Goal: Information Seeking & Learning: Understand process/instructions

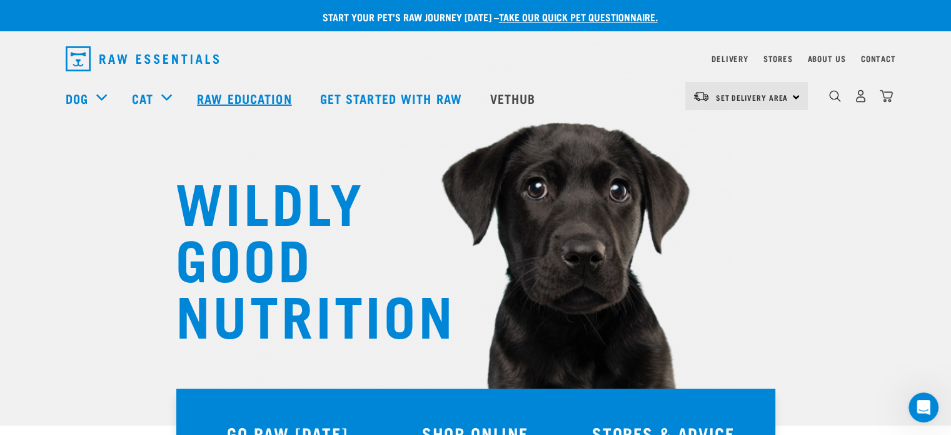
click at [253, 99] on link "Raw Education" at bounding box center [245, 98] width 123 height 50
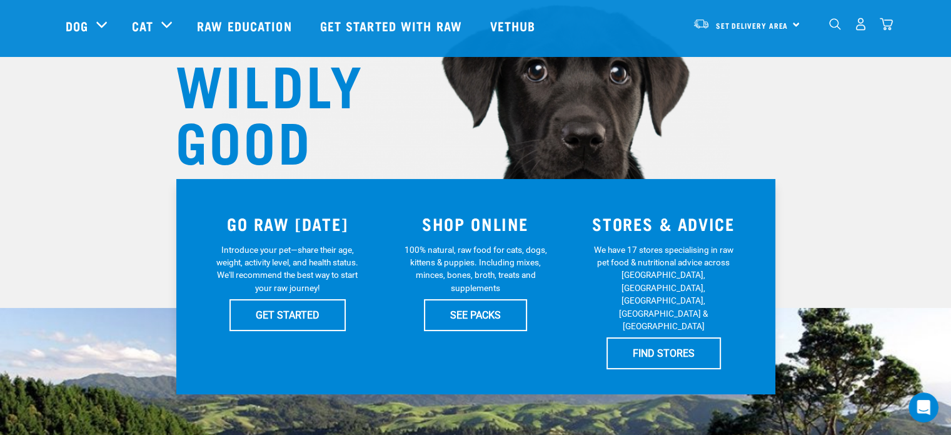
scroll to position [125, 0]
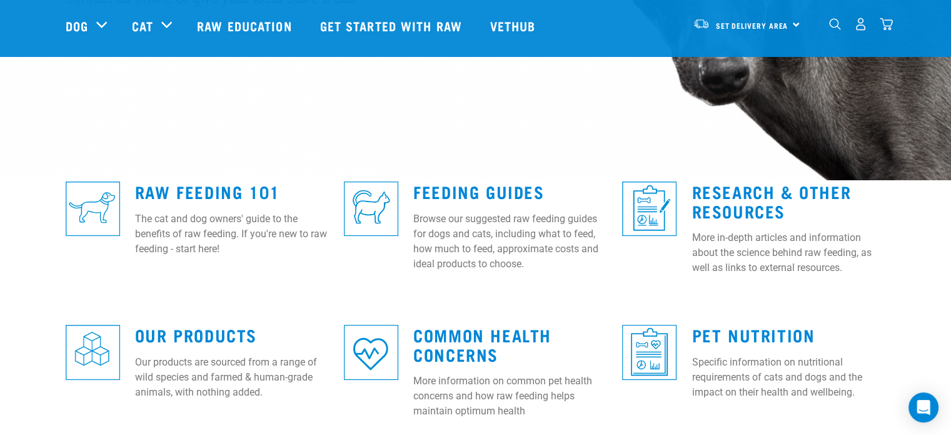
scroll to position [250, 0]
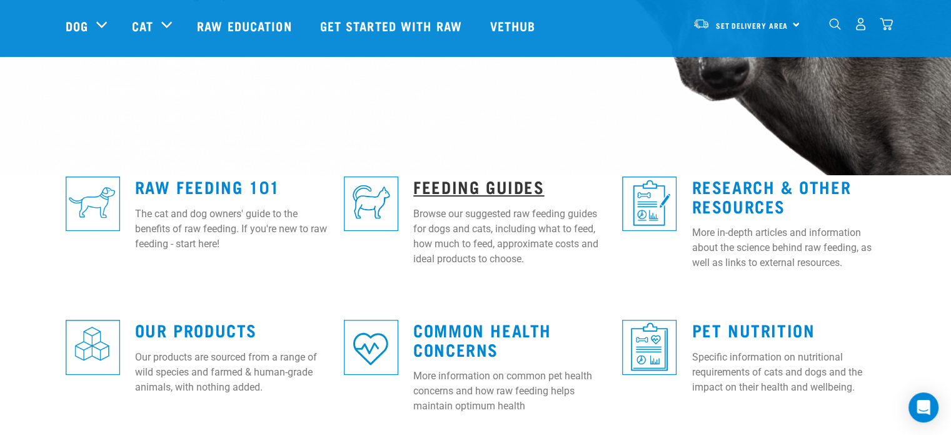
click at [470, 188] on link "Feeding Guides" at bounding box center [478, 185] width 131 height 9
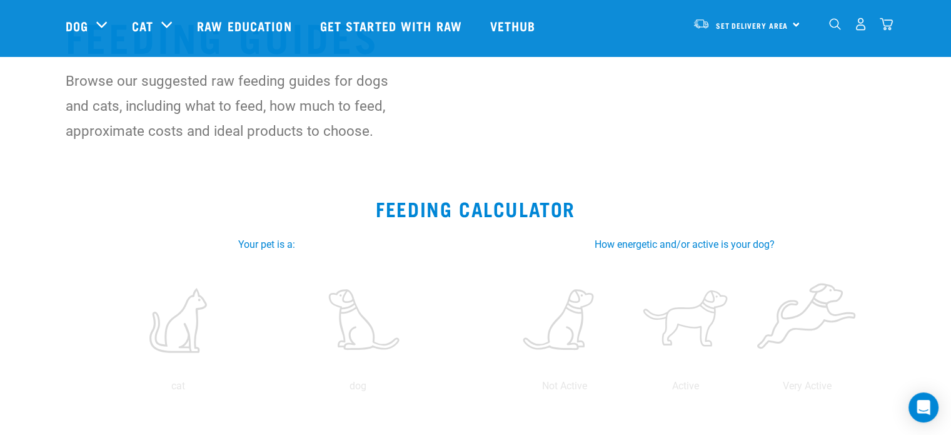
scroll to position [125, 0]
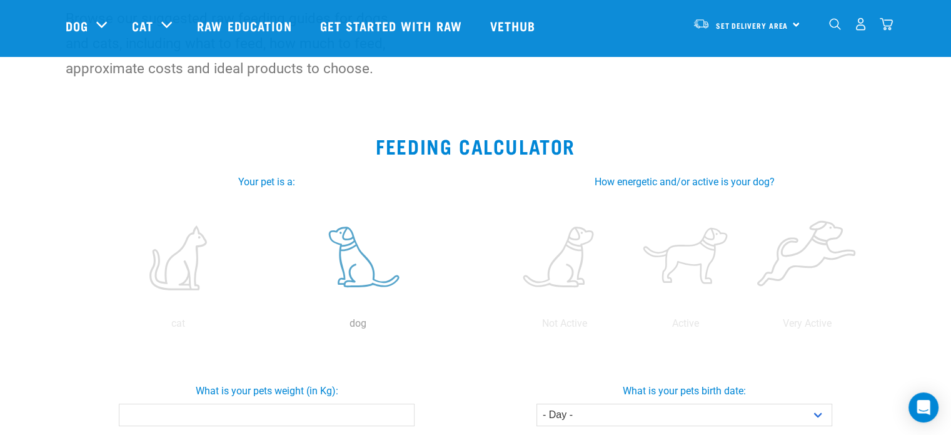
click at [356, 266] on label at bounding box center [358, 258] width 174 height 106
click at [268, 326] on input "radio" at bounding box center [268, 326] width 0 height 0
click at [567, 268] on label at bounding box center [565, 258] width 116 height 106
click at [504, 326] on input "radio" at bounding box center [504, 326] width 0 height 0
click at [567, 268] on label at bounding box center [565, 258] width 116 height 106
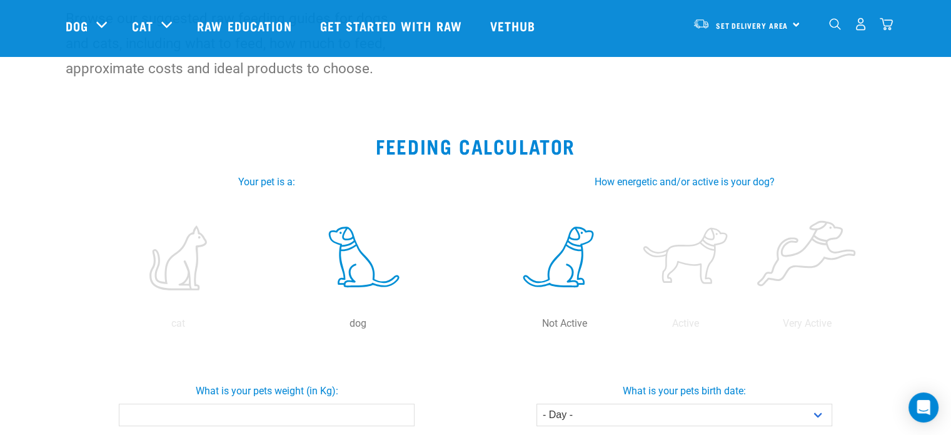
click at [504, 326] on input "radio" at bounding box center [504, 326] width 0 height 0
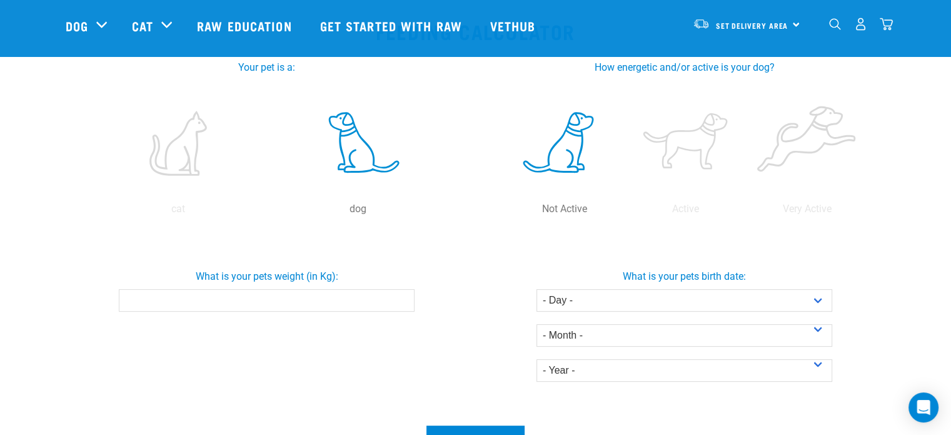
scroll to position [250, 0]
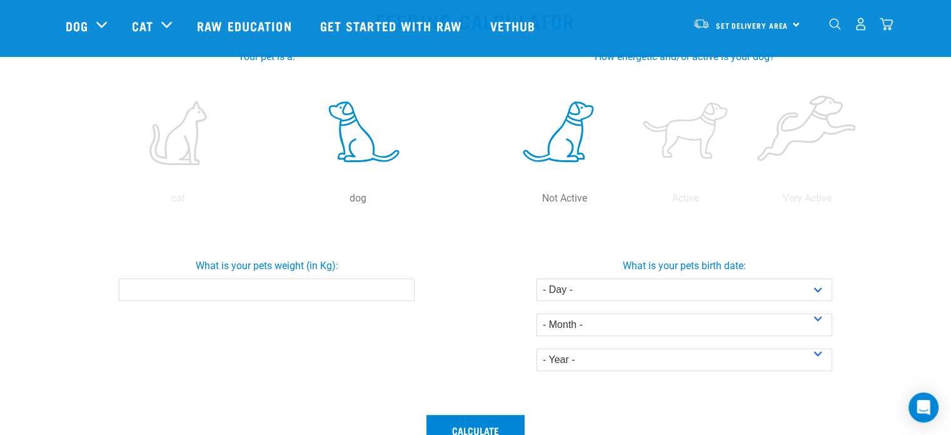
click at [189, 296] on input "What is your pets weight (in Kg):" at bounding box center [267, 289] width 296 height 23
click at [404, 290] on input "-0.1" at bounding box center [267, 289] width 296 height 23
click at [403, 290] on input "-0.2" at bounding box center [267, 289] width 296 height 23
click at [403, 290] on input "-0.3" at bounding box center [267, 289] width 296 height 23
click at [403, 290] on input "-0.4" at bounding box center [267, 289] width 296 height 23
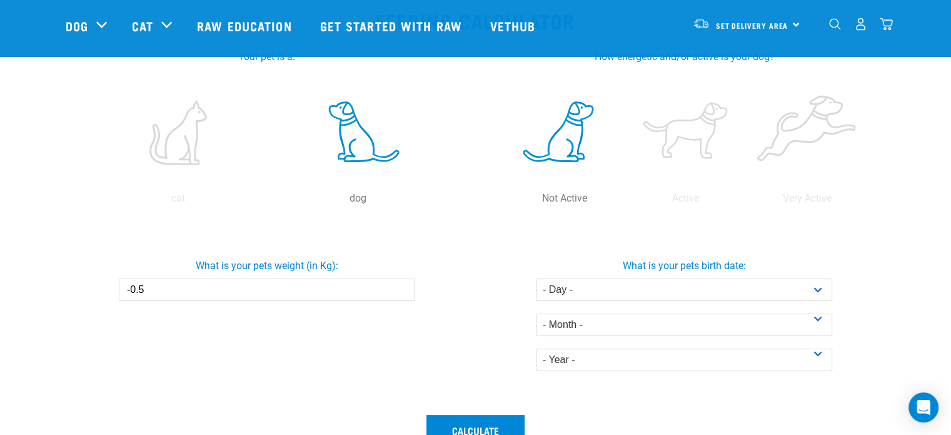
click at [403, 290] on input "-0.5" at bounding box center [267, 289] width 296 height 23
click at [403, 290] on input "-0.6" at bounding box center [267, 289] width 296 height 23
click at [403, 290] on input "-0.7" at bounding box center [267, 289] width 296 height 23
click at [403, 290] on input "-0.8" at bounding box center [267, 289] width 296 height 23
click at [403, 290] on input "-0.9" at bounding box center [267, 289] width 296 height 23
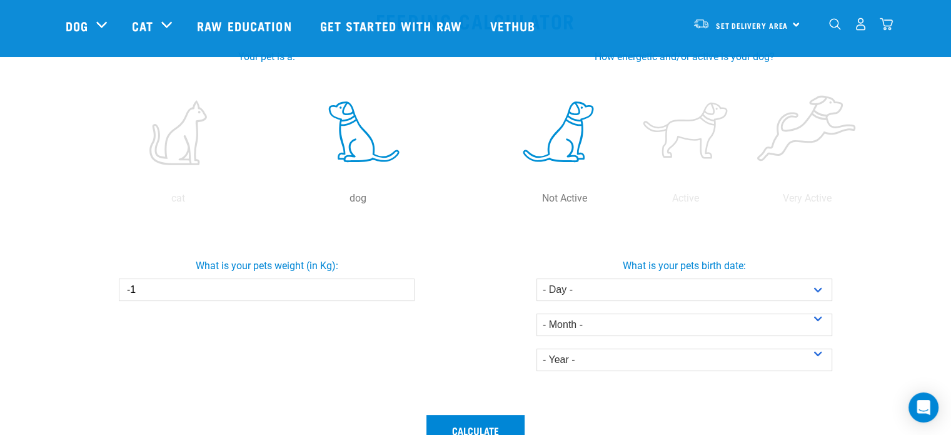
click at [403, 290] on input "-1" at bounding box center [267, 289] width 296 height 23
click at [403, 290] on input "-1.1" at bounding box center [267, 289] width 296 height 23
click at [403, 290] on input "-1.2" at bounding box center [267, 289] width 296 height 23
click at [403, 290] on input "-1.3" at bounding box center [267, 289] width 296 height 23
click at [403, 290] on input "-1.4" at bounding box center [267, 289] width 296 height 23
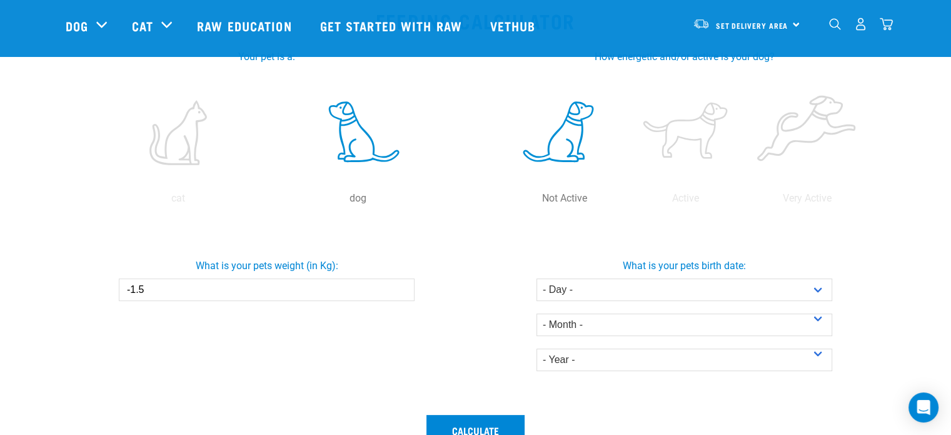
click at [403, 290] on input "-1.5" at bounding box center [267, 289] width 296 height 23
click at [403, 290] on input "-1.6" at bounding box center [267, 289] width 296 height 23
click at [403, 290] on input "-1.7" at bounding box center [267, 289] width 296 height 23
click at [403, 290] on input "-1.8" at bounding box center [267, 289] width 296 height 23
click at [403, 290] on input "-1.9" at bounding box center [267, 289] width 296 height 23
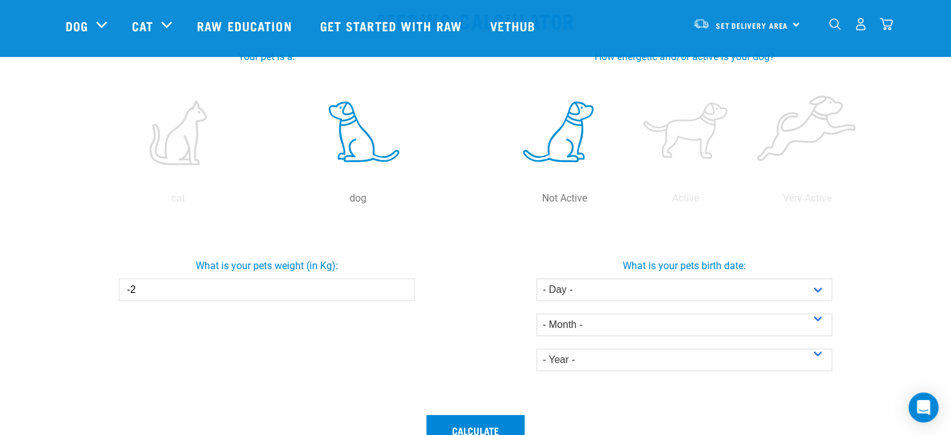
click at [403, 290] on input "-2" at bounding box center [267, 289] width 296 height 23
click at [403, 290] on input "-2.1" at bounding box center [267, 289] width 296 height 23
click at [403, 290] on input "-2.2" at bounding box center [267, 289] width 296 height 23
click at [403, 290] on input "-2.3" at bounding box center [267, 289] width 296 height 23
click at [403, 290] on input "-2.4" at bounding box center [267, 289] width 296 height 23
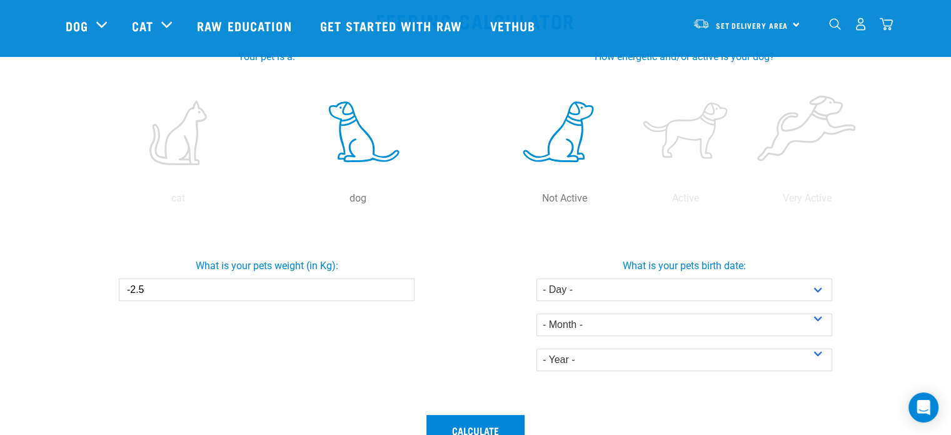
click at [403, 290] on input "-2.5" at bounding box center [267, 289] width 296 height 23
click at [403, 290] on input "-2.6" at bounding box center [267, 289] width 296 height 23
click at [403, 290] on input "-2.7" at bounding box center [267, 289] width 296 height 23
click at [403, 290] on input "-2.8" at bounding box center [267, 289] width 296 height 23
click at [403, 290] on input "-2.9" at bounding box center [267, 289] width 296 height 23
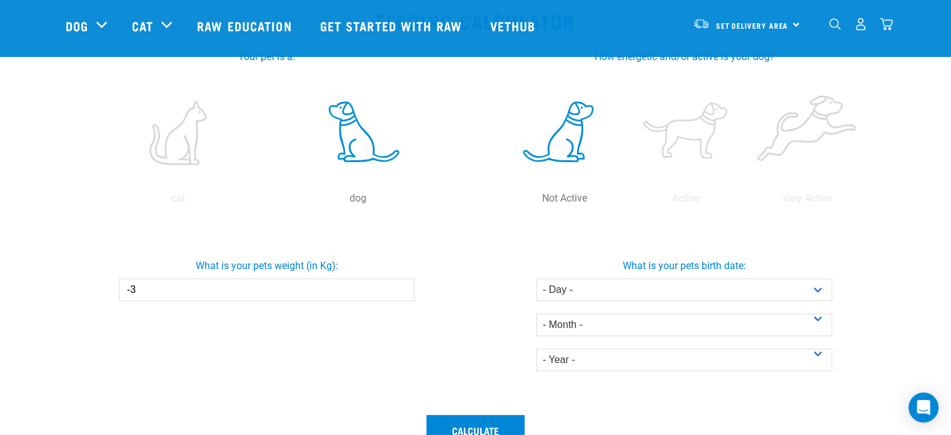
click at [403, 291] on input "-3" at bounding box center [267, 289] width 296 height 23
click at [403, 291] on input "-3.1" at bounding box center [267, 289] width 296 height 23
click at [403, 291] on input "-3.2" at bounding box center [267, 289] width 296 height 23
click at [403, 291] on input "-3.3" at bounding box center [267, 289] width 296 height 23
click at [403, 291] on input "-3.4" at bounding box center [267, 289] width 296 height 23
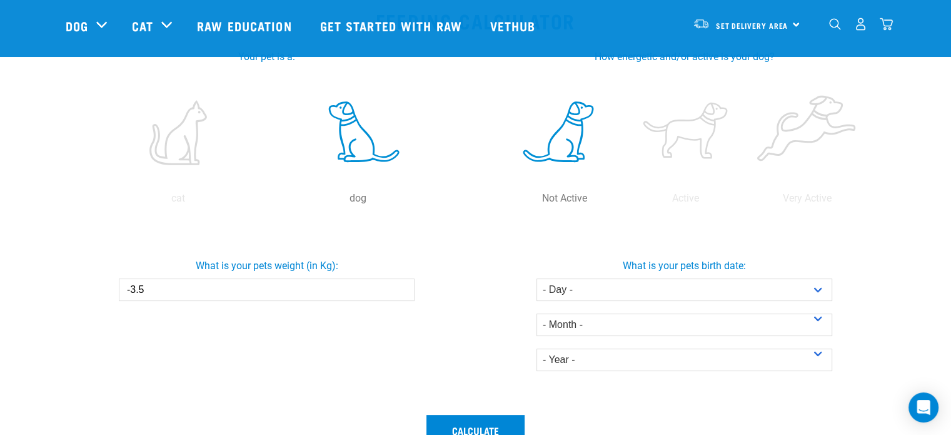
click at [403, 291] on input "-3.5" at bounding box center [267, 289] width 296 height 23
click at [403, 291] on input "-3.6" at bounding box center [267, 289] width 296 height 23
click at [403, 291] on input "-3.7" at bounding box center [267, 289] width 296 height 23
click at [403, 291] on input "-3.8" at bounding box center [267, 289] width 296 height 23
click at [403, 291] on input "-3.9" at bounding box center [267, 289] width 296 height 23
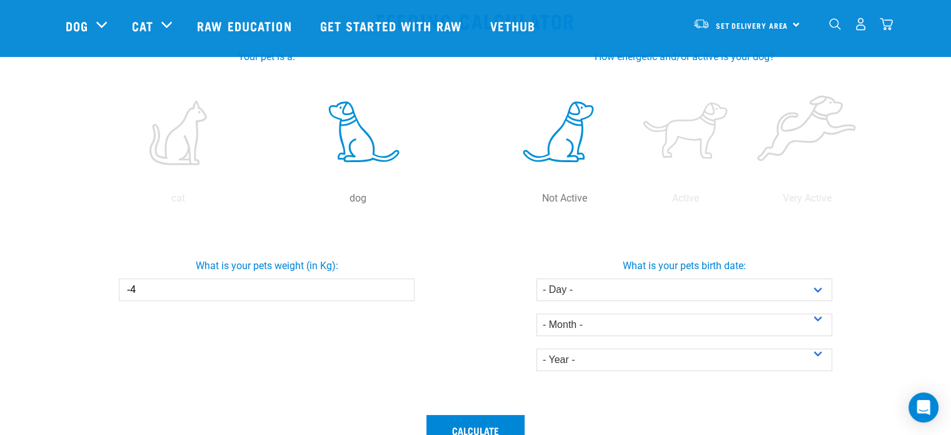
click at [403, 291] on input "-4" at bounding box center [267, 289] width 296 height 23
click at [402, 289] on input "5.1" at bounding box center [267, 289] width 296 height 23
click at [402, 286] on input "5.5" at bounding box center [267, 289] width 296 height 23
click at [402, 286] on input "5.6" at bounding box center [267, 289] width 296 height 23
click at [402, 286] on input "5.7" at bounding box center [267, 289] width 296 height 23
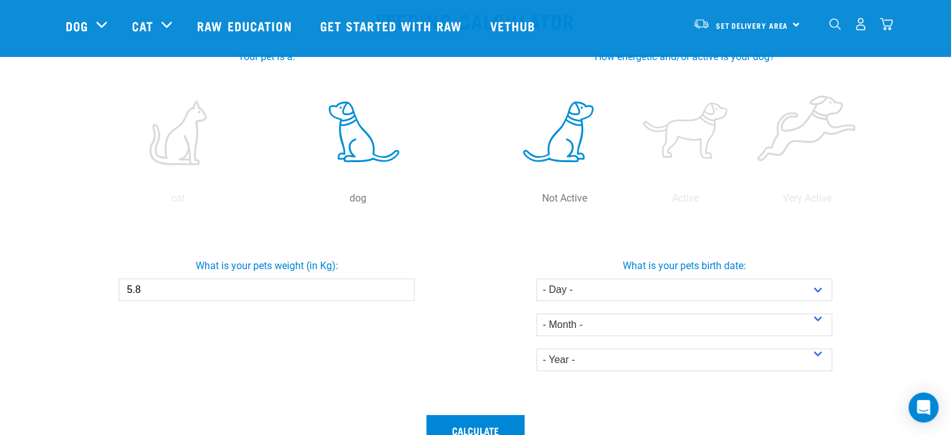
click at [402, 286] on input "5.8" at bounding box center [267, 289] width 296 height 23
click at [402, 286] on input "5.9" at bounding box center [267, 289] width 296 height 23
click at [402, 286] on input "6" at bounding box center [267, 289] width 296 height 23
click at [402, 286] on input "6.1" at bounding box center [267, 289] width 296 height 23
click at [402, 286] on input "6.2" at bounding box center [267, 289] width 296 height 23
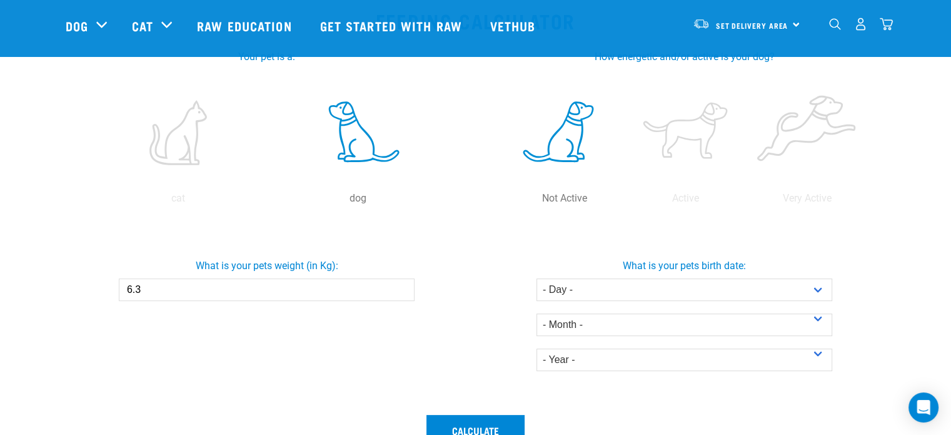
click at [402, 286] on input "6.3" at bounding box center [267, 289] width 296 height 23
click at [402, 286] on input "9.4" at bounding box center [267, 289] width 296 height 23
click at [402, 286] on input "9.5" at bounding box center [267, 289] width 296 height 23
click at [402, 287] on input "9.6" at bounding box center [267, 289] width 296 height 23
click at [402, 287] on input "9.7" at bounding box center [267, 289] width 296 height 23
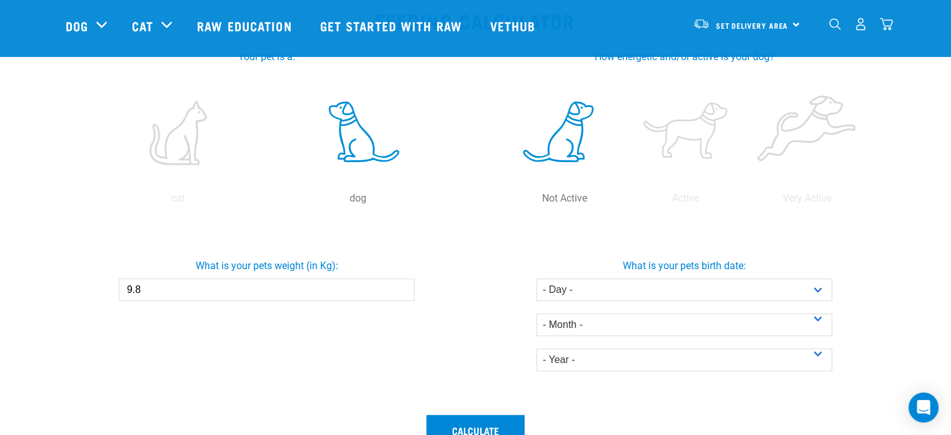
click at [402, 287] on input "9.8" at bounding box center [267, 289] width 296 height 23
click at [402, 287] on input "9.9" at bounding box center [267, 289] width 296 height 23
type input "10"
click at [402, 287] on input "10" at bounding box center [267, 289] width 296 height 23
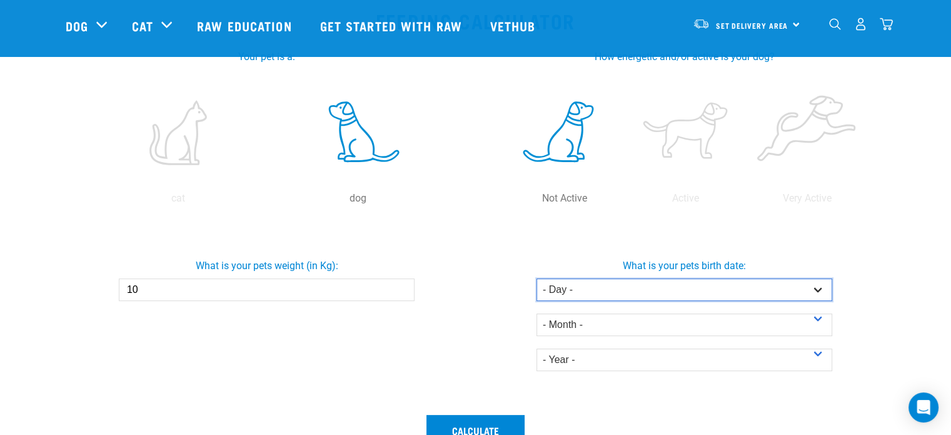
click at [819, 290] on select "- Day - 1 2 3 4 5 6 7 8 9 10 11 12 13 14 15 16 17 18 19 20 21 22 23 24 25 26 27" at bounding box center [685, 289] width 296 height 23
select select "22"
click at [537, 278] on select "- Day - 1 2 3 4 5 6 7 8 9 10 11 12 13 14 15 16 17 18 19 20 21 22 23 24 25 26 27" at bounding box center [685, 289] width 296 height 23
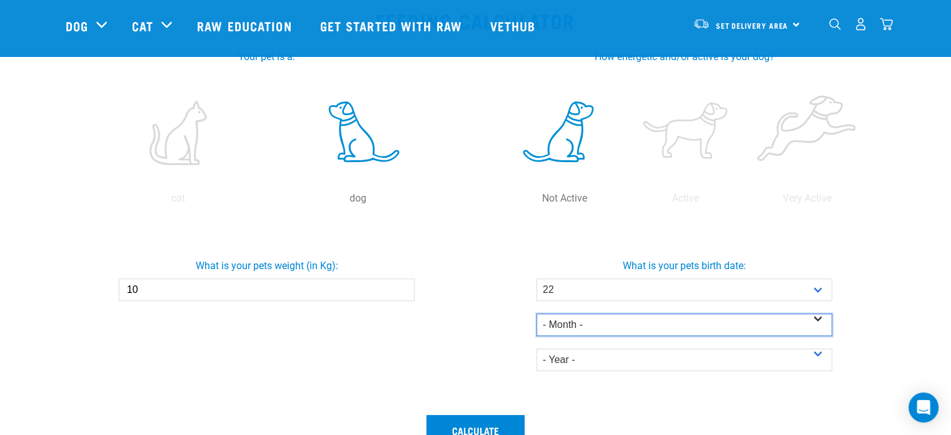
click at [821, 320] on select "- Month - January February March April May June July August September October N…" at bounding box center [685, 324] width 296 height 23
select select "July"
click at [537, 313] on select "- Month - January February March April May June July August September October N…" at bounding box center [685, 324] width 296 height 23
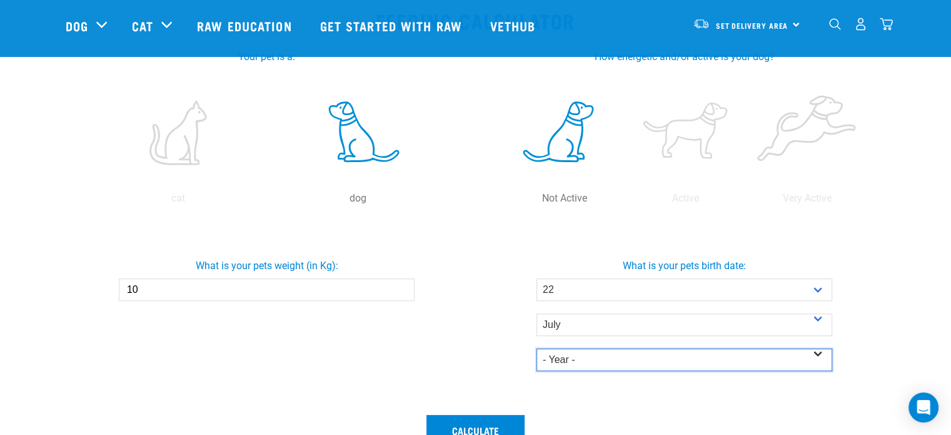
click at [821, 354] on select "- Year - 2025 2024 2023 2022 2021 2020 2019 2018 2017 2016 2015 2014" at bounding box center [685, 359] width 296 height 23
select select "2012"
click at [537, 348] on select "- Year - 2025 2024 2023 2022 2021 2020 2019 2018 2017 2016 2015 2014" at bounding box center [685, 359] width 296 height 23
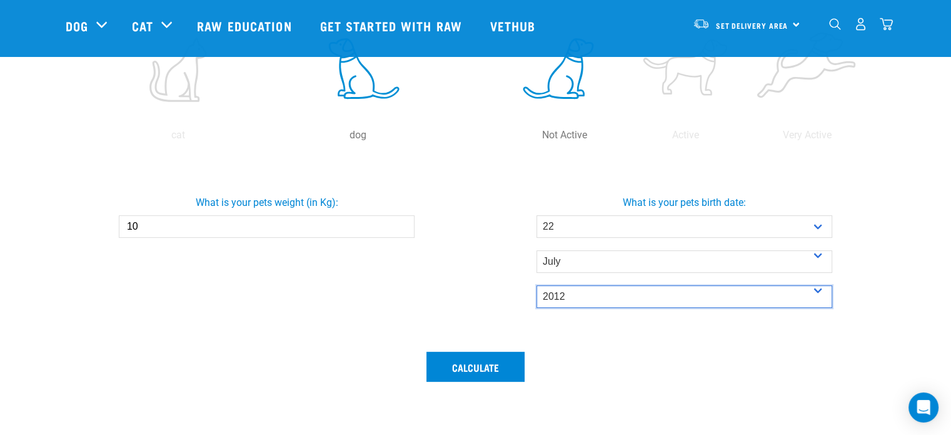
scroll to position [375, 0]
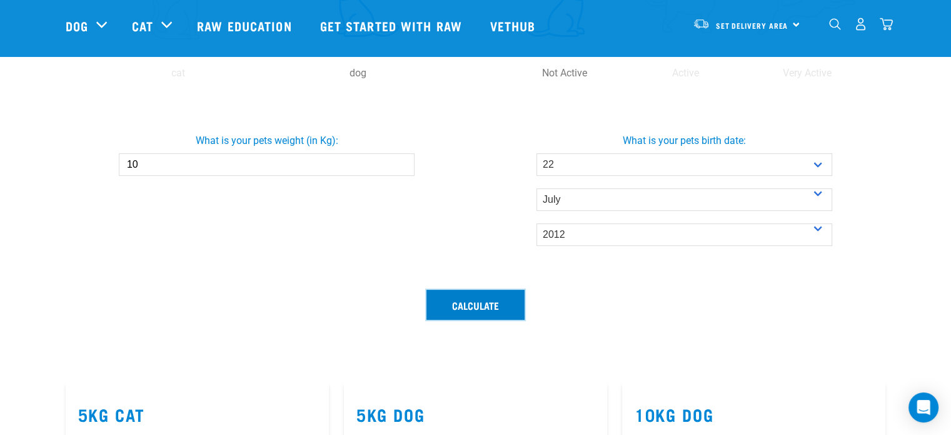
click at [480, 305] on button "Calculate" at bounding box center [476, 305] width 98 height 30
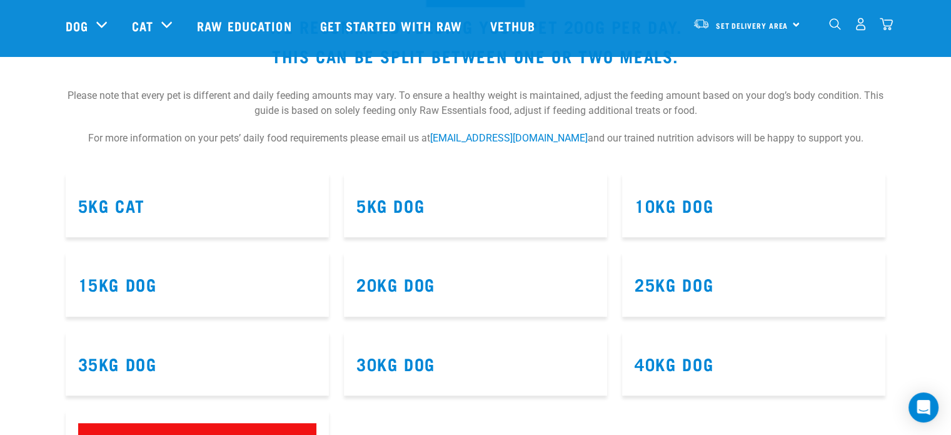
scroll to position [750, 0]
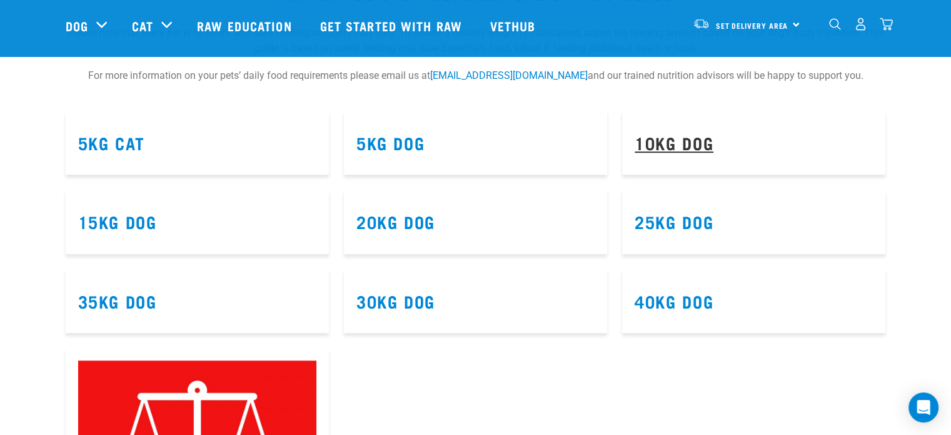
click at [672, 142] on link "10kg Dog" at bounding box center [674, 142] width 79 height 9
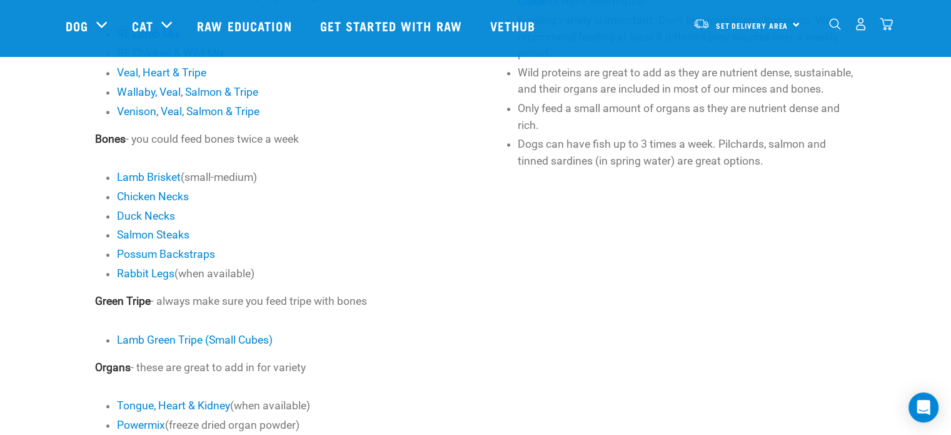
scroll to position [563, 0]
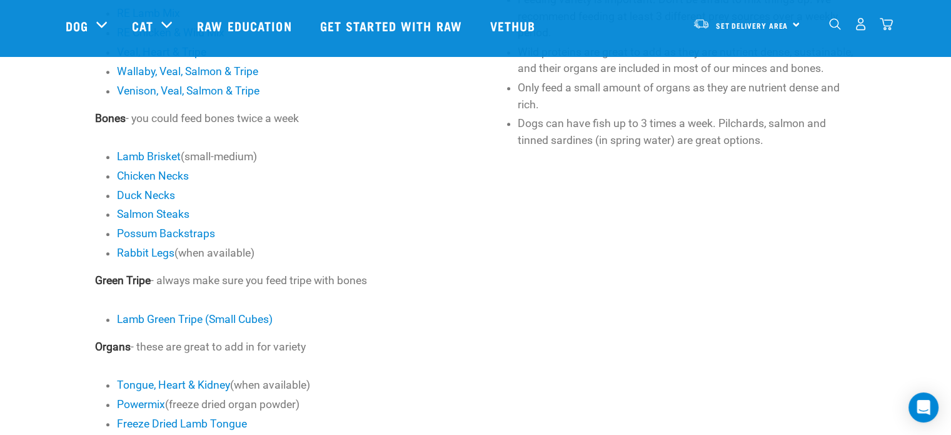
click at [642, 314] on div "THINGS TO KNOW Feed a variety of meat, bone, organs and green tripe. Aim to fee…" at bounding box center [675, 148] width 400 height 644
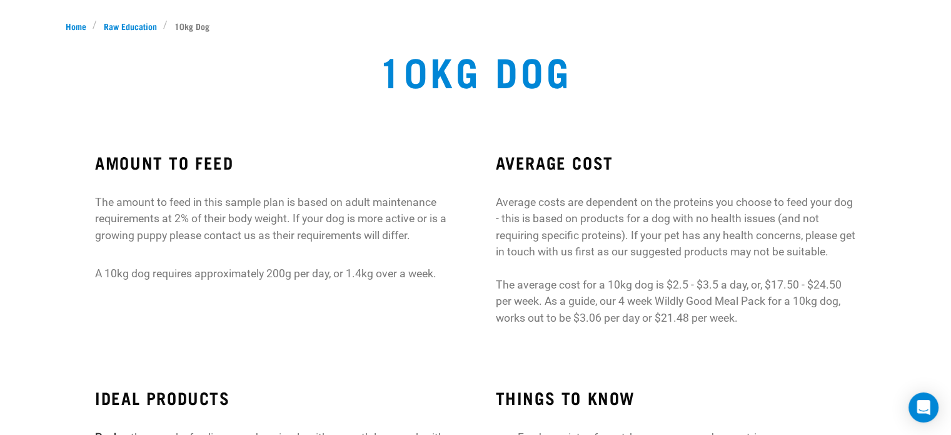
scroll to position [28, 0]
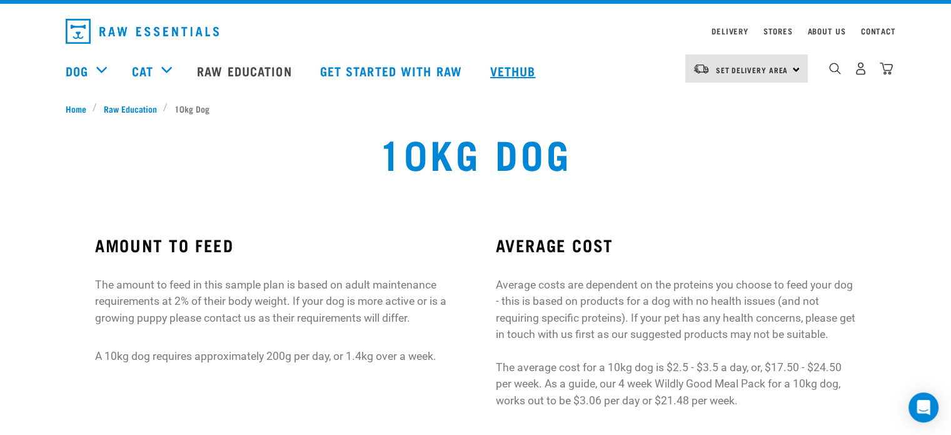
click at [526, 67] on link "Vethub" at bounding box center [515, 71] width 74 height 50
click at [513, 69] on link "Vethub" at bounding box center [515, 71] width 74 height 50
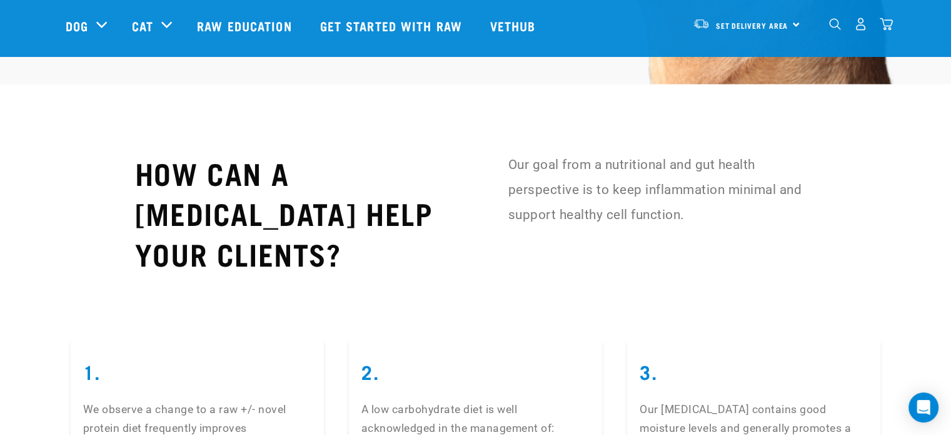
scroll to position [2502, 0]
